Goal: Information Seeking & Learning: Learn about a topic

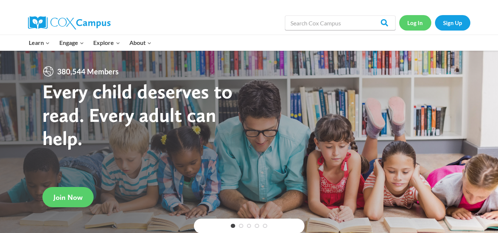
click at [420, 25] on link "Log In" at bounding box center [415, 22] width 32 height 15
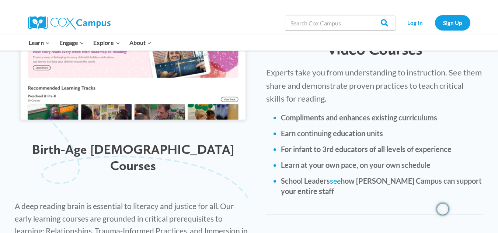
scroll to position [921, 0]
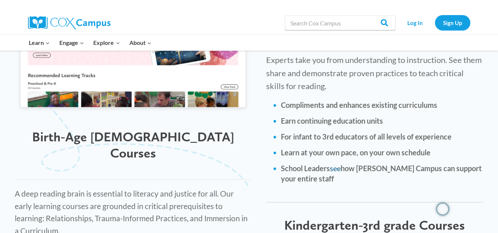
click at [335, 164] on link "see" at bounding box center [335, 168] width 11 height 9
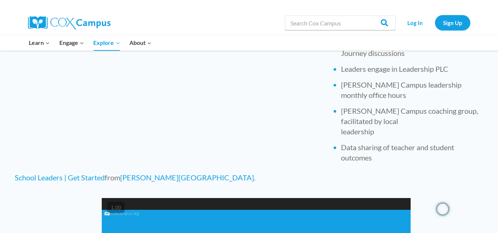
scroll to position [553, 0]
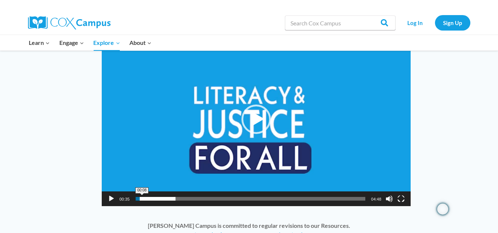
click at [142, 198] on span "00:08" at bounding box center [251, 199] width 230 height 4
drag, startPoint x: 141, startPoint y: 199, endPoint x: 133, endPoint y: 202, distance: 7.9
click at [134, 201] on div "00:08 00:01 04:48 Use Up/Down Arrow keys to increase or decrease volume." at bounding box center [256, 199] width 309 height 15
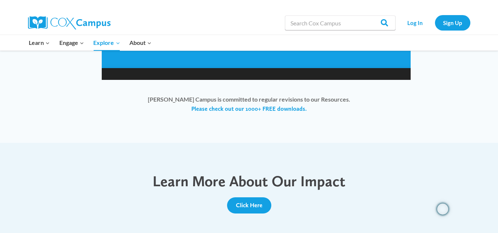
scroll to position [700, 0]
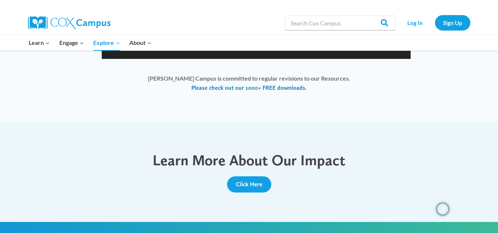
click at [262, 89] on link "Please check out our 1000+ FREE downloads." at bounding box center [248, 88] width 115 height 8
click at [209, 86] on link "Please check out our 1000+ FREE downloads." at bounding box center [248, 88] width 115 height 8
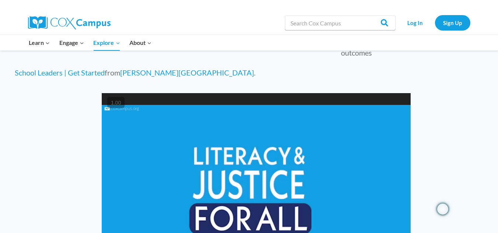
scroll to position [479, 0]
